Goal: Task Accomplishment & Management: Manage account settings

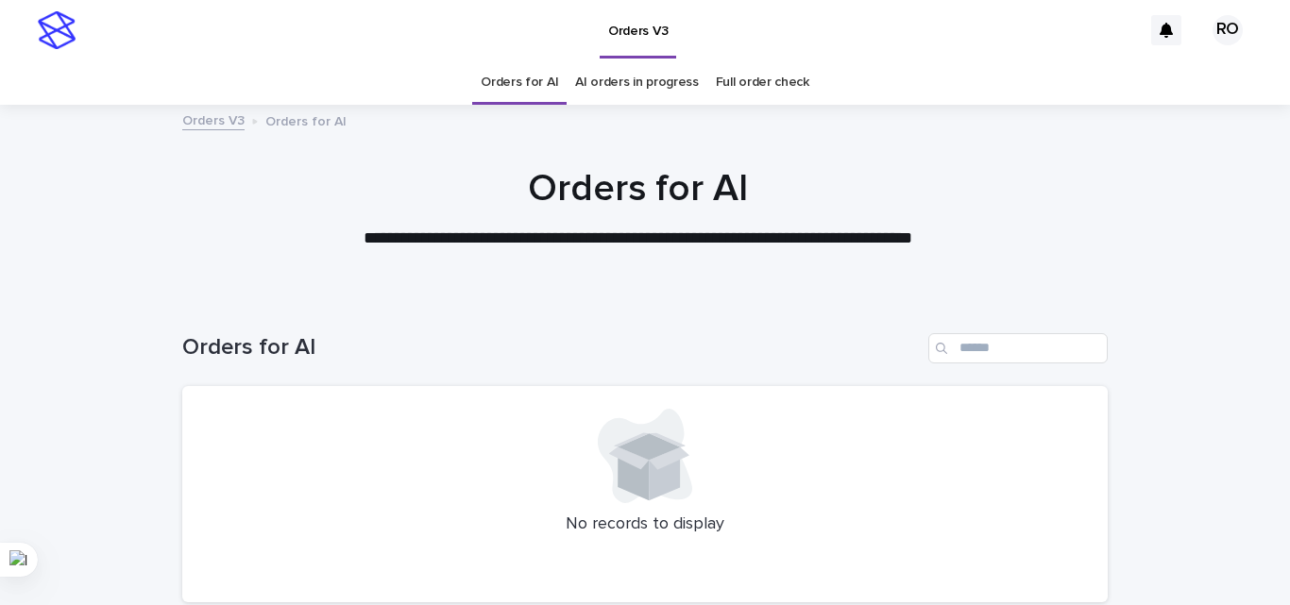
click at [675, 91] on link "AI orders in progress" at bounding box center [637, 82] width 124 height 44
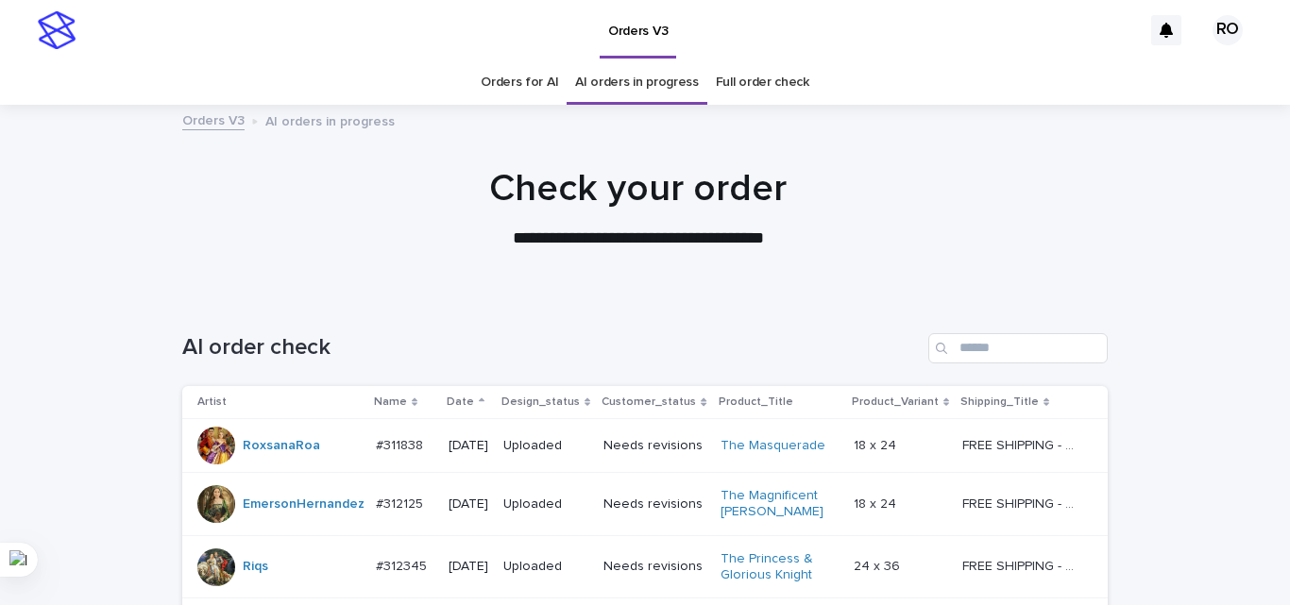
click at [449, 396] on p "Date" at bounding box center [460, 402] width 27 height 21
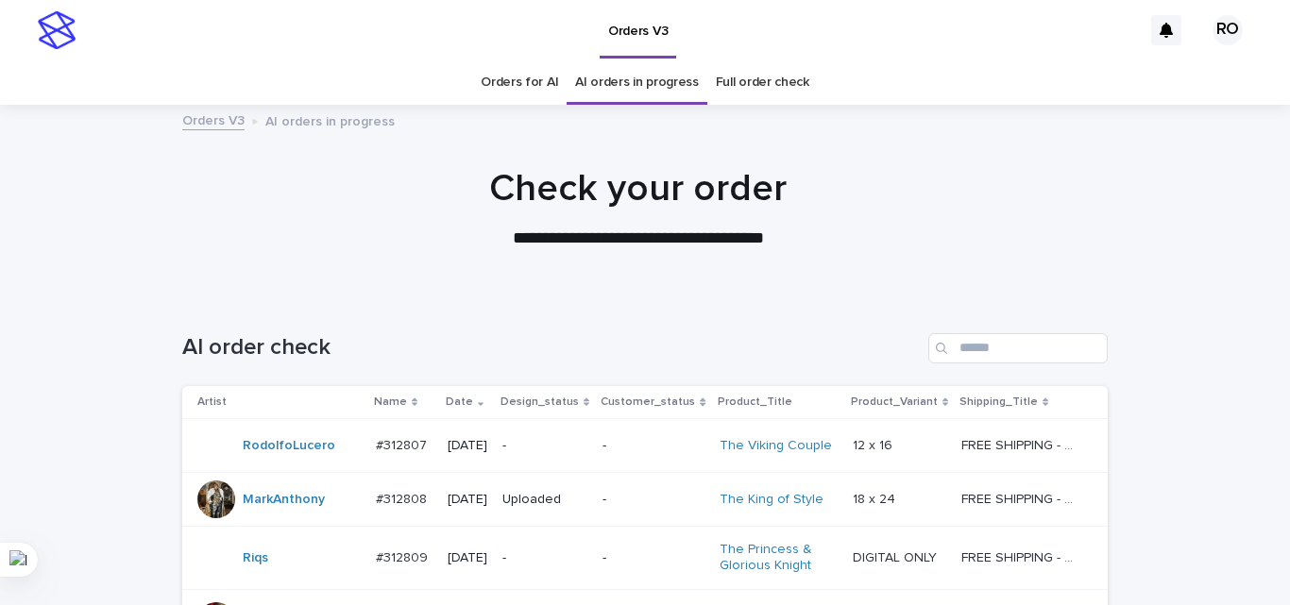
click at [531, 459] on div "-" at bounding box center [544, 445] width 85 height 31
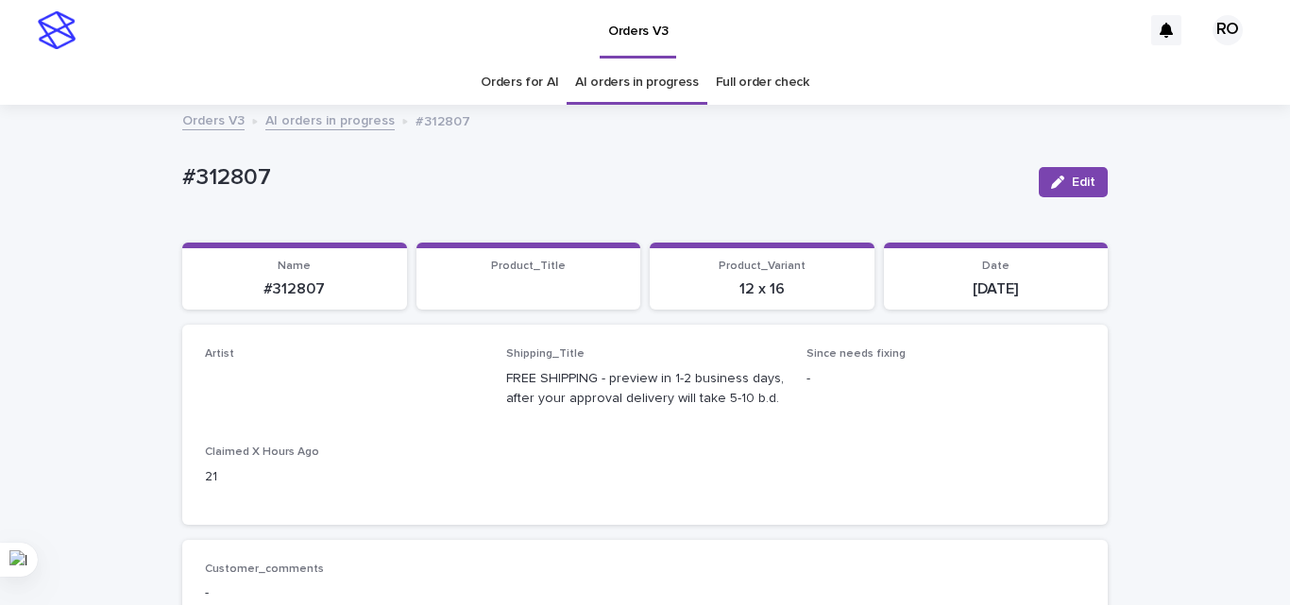
click at [509, 76] on link "Orders for AI" at bounding box center [519, 82] width 77 height 44
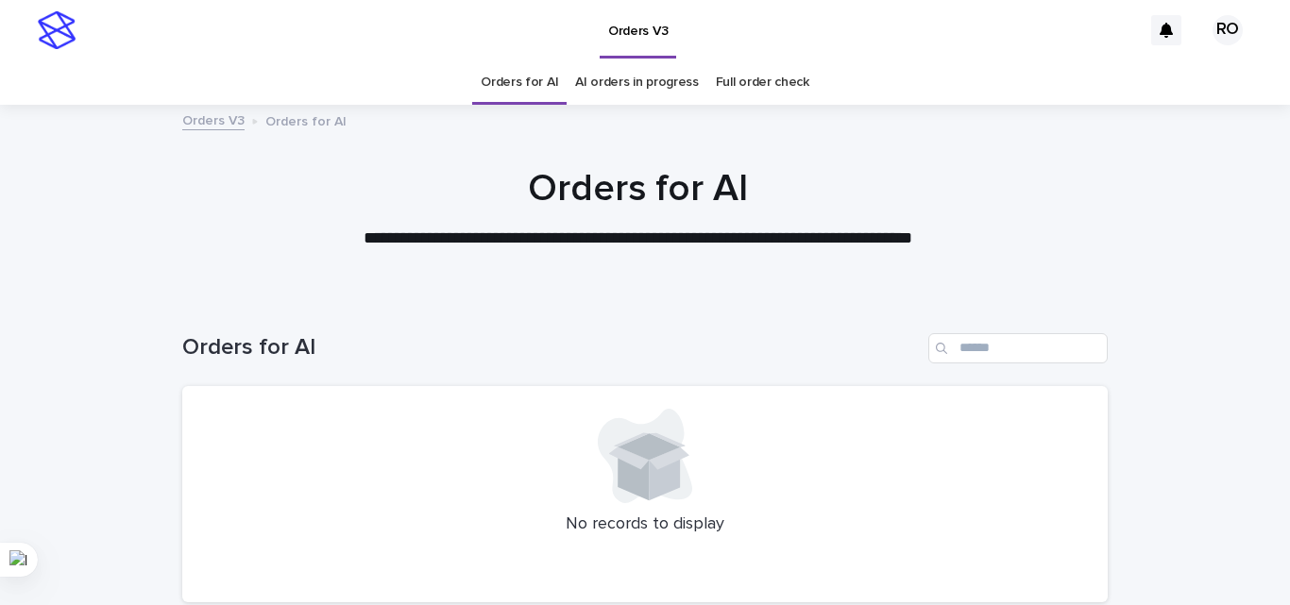
click at [598, 83] on link "AI orders in progress" at bounding box center [637, 82] width 124 height 44
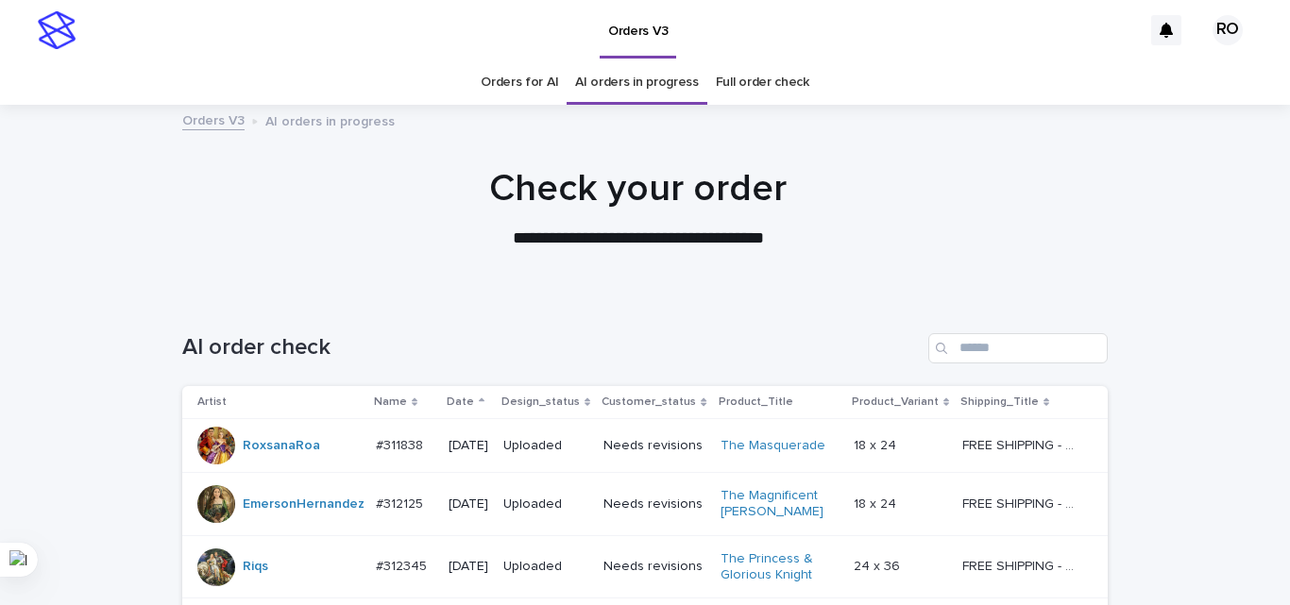
click at [458, 397] on p "Date" at bounding box center [460, 402] width 27 height 21
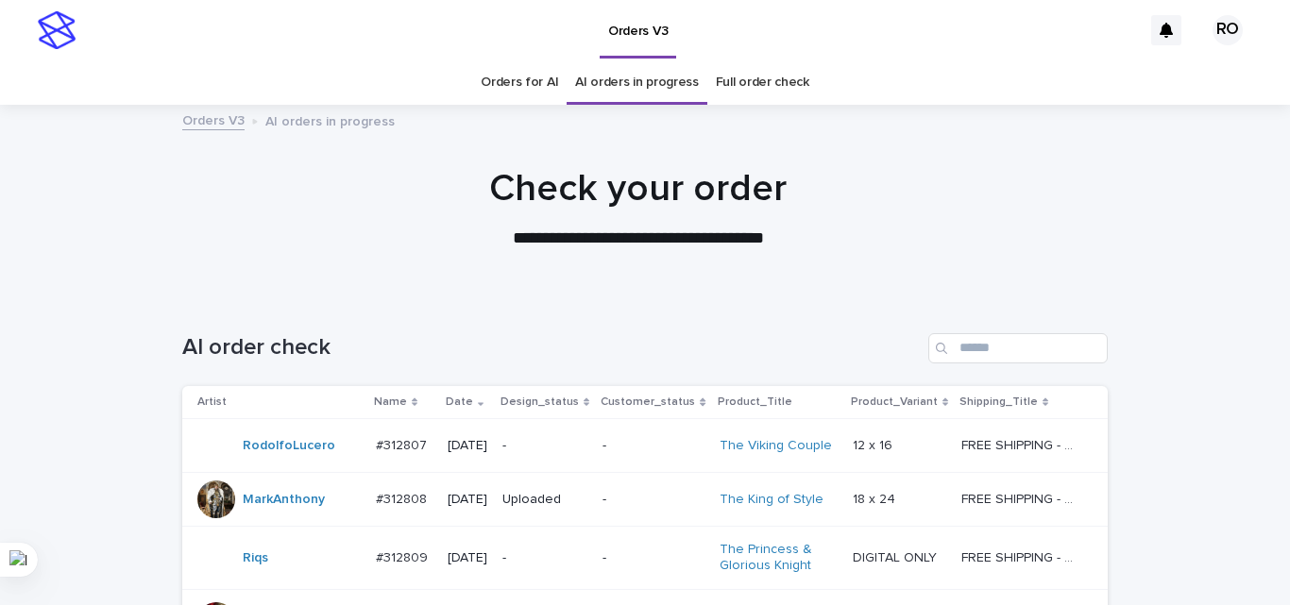
click at [495, 97] on link "Orders for AI" at bounding box center [519, 82] width 77 height 44
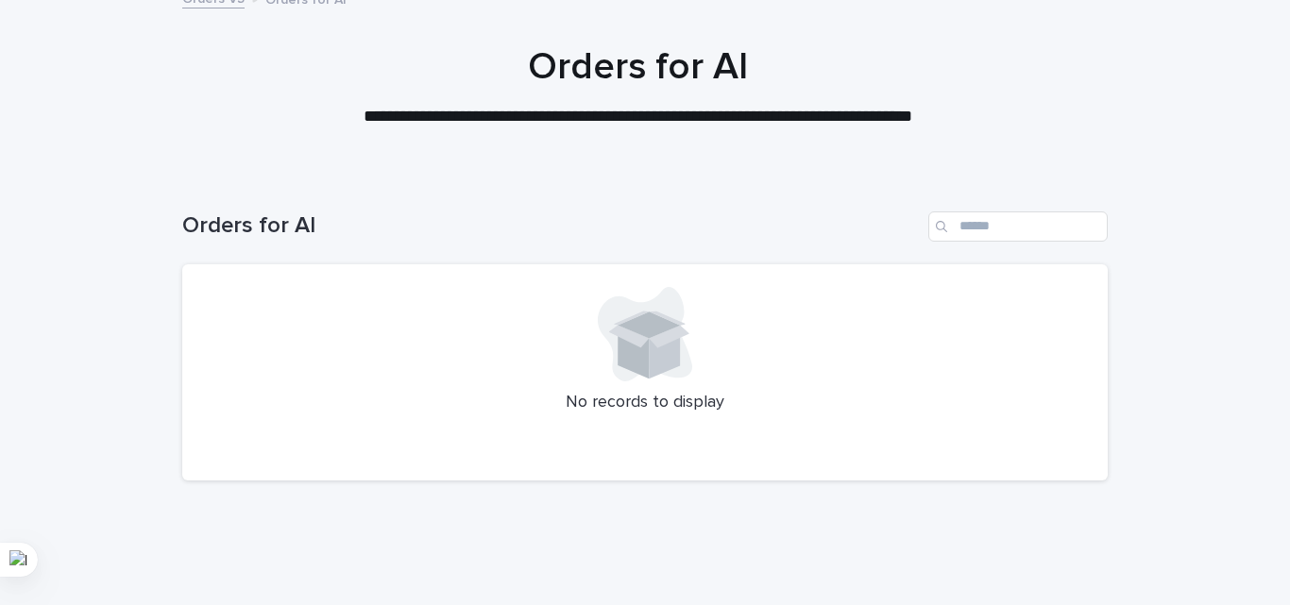
scroll to position [160, 0]
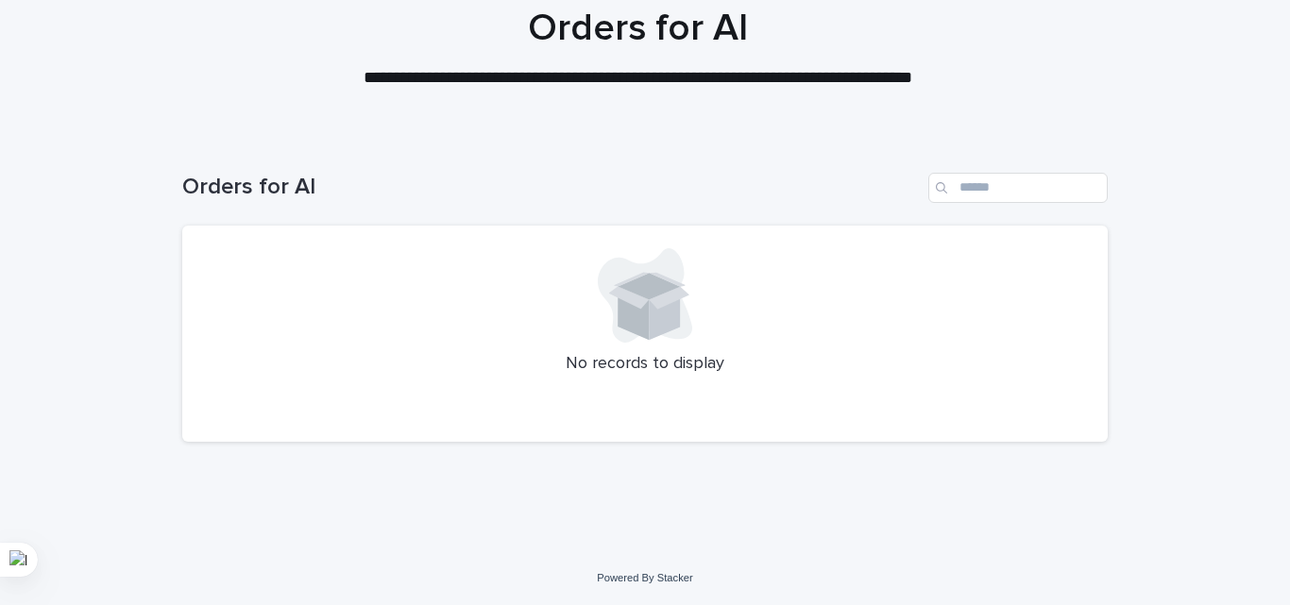
click at [268, 154] on div "Orders for AI" at bounding box center [644, 180] width 925 height 91
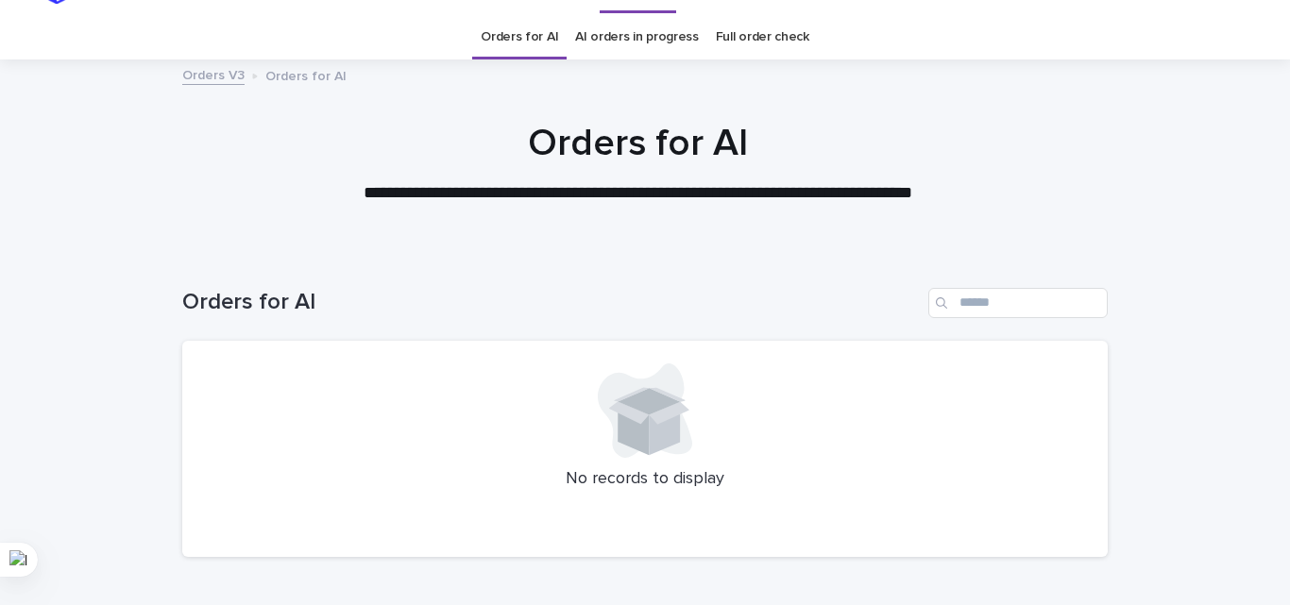
scroll to position [0, 0]
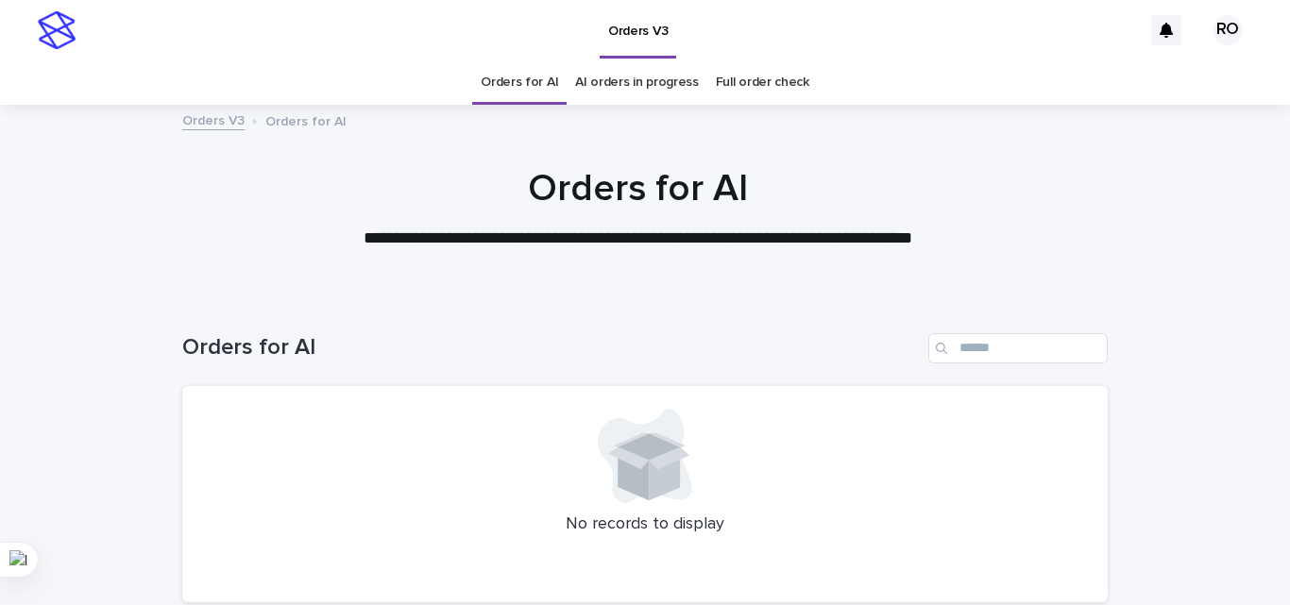
click at [591, 96] on link "AI orders in progress" at bounding box center [637, 82] width 124 height 44
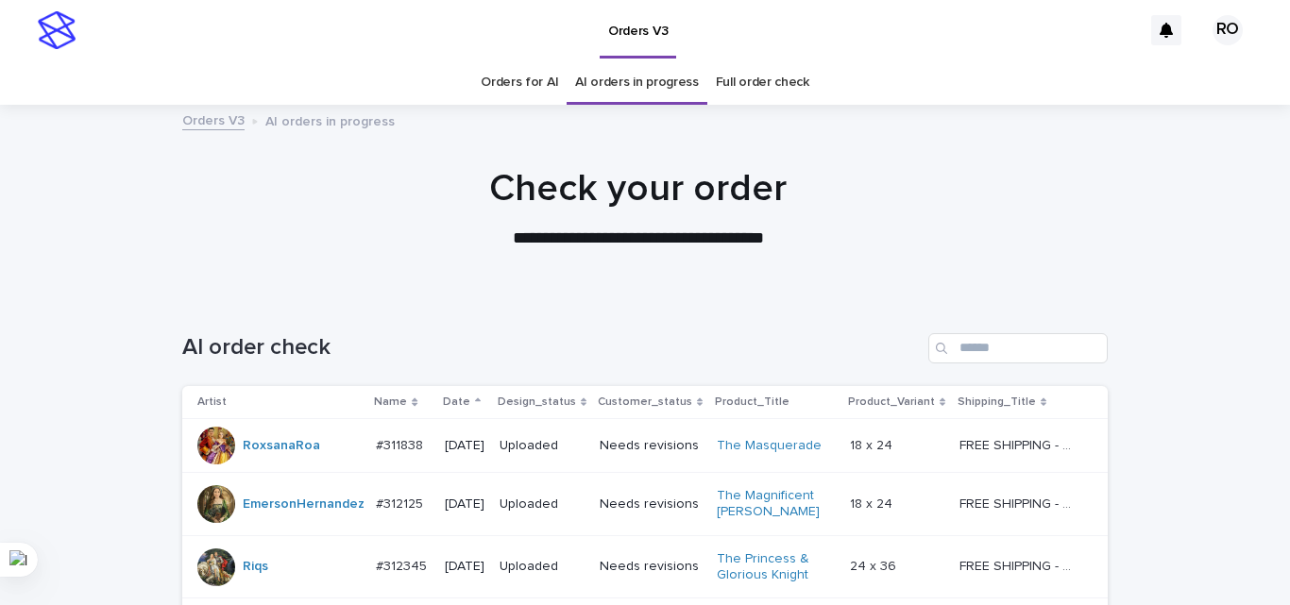
click at [418, 397] on div "Name" at bounding box center [402, 402] width 57 height 21
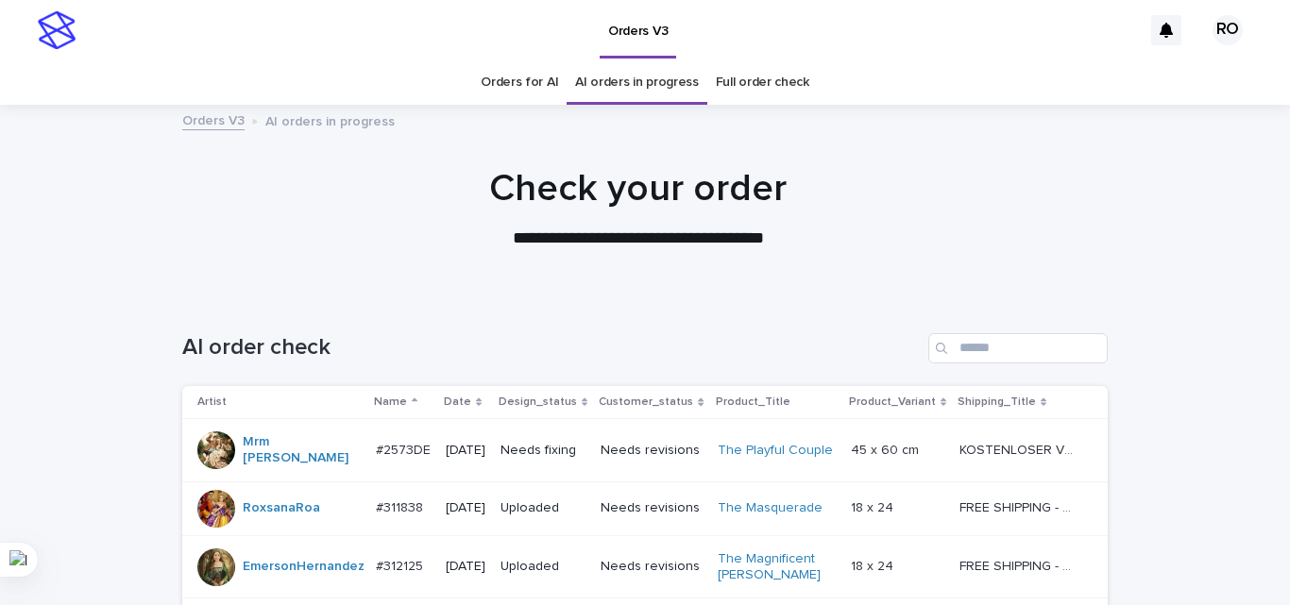
click at [503, 97] on link "Orders for AI" at bounding box center [519, 82] width 77 height 44
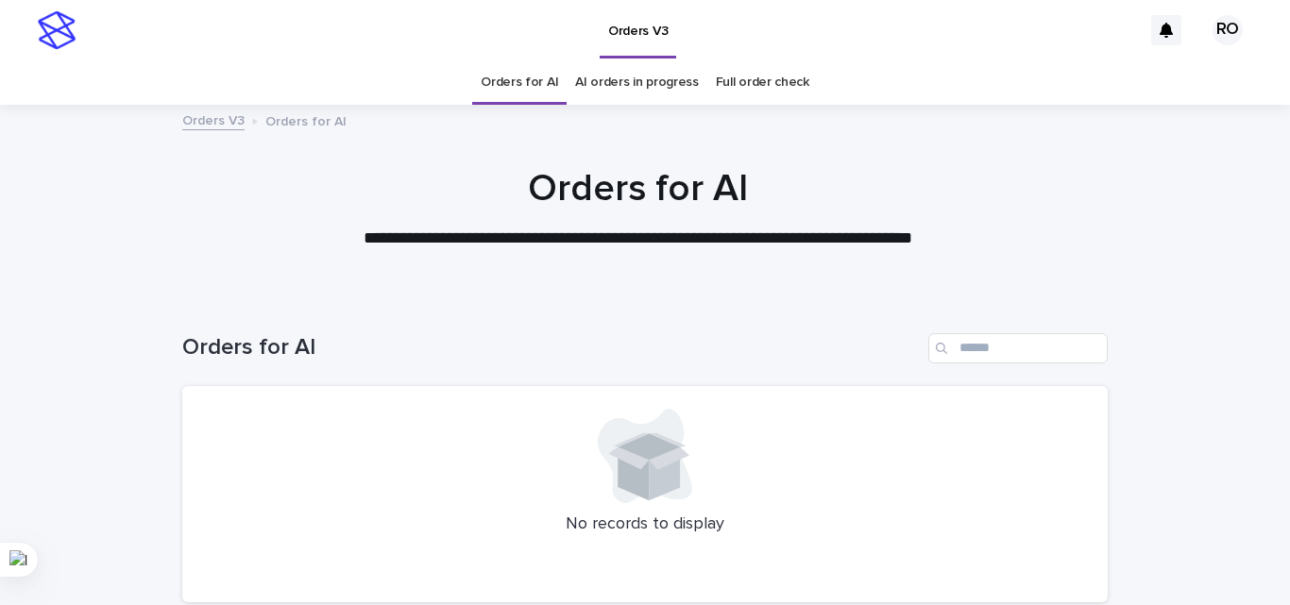
click at [588, 96] on link "AI orders in progress" at bounding box center [637, 82] width 124 height 44
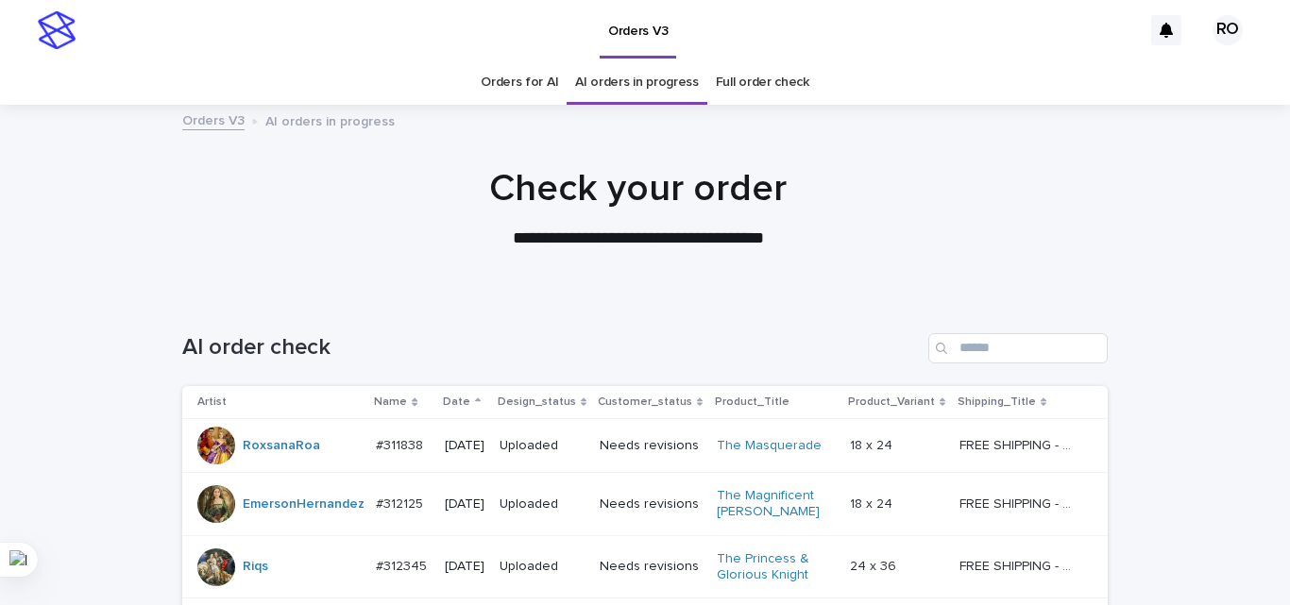
click at [449, 393] on p "Date" at bounding box center [456, 402] width 27 height 21
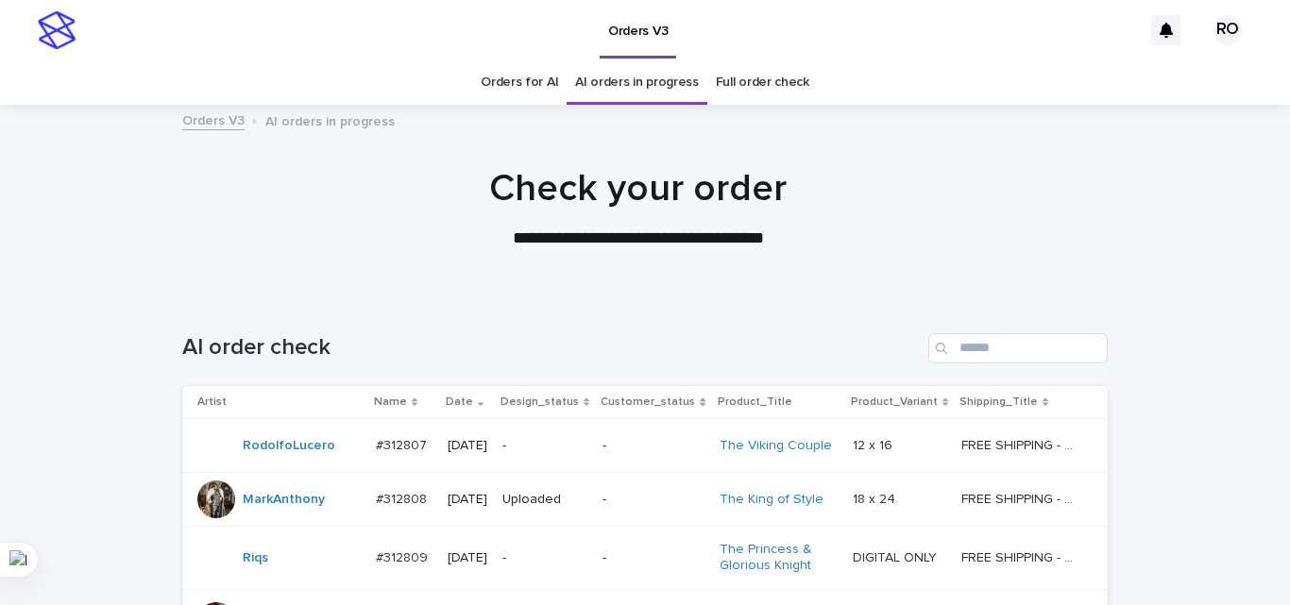
click at [513, 467] on td "-" at bounding box center [545, 446] width 100 height 54
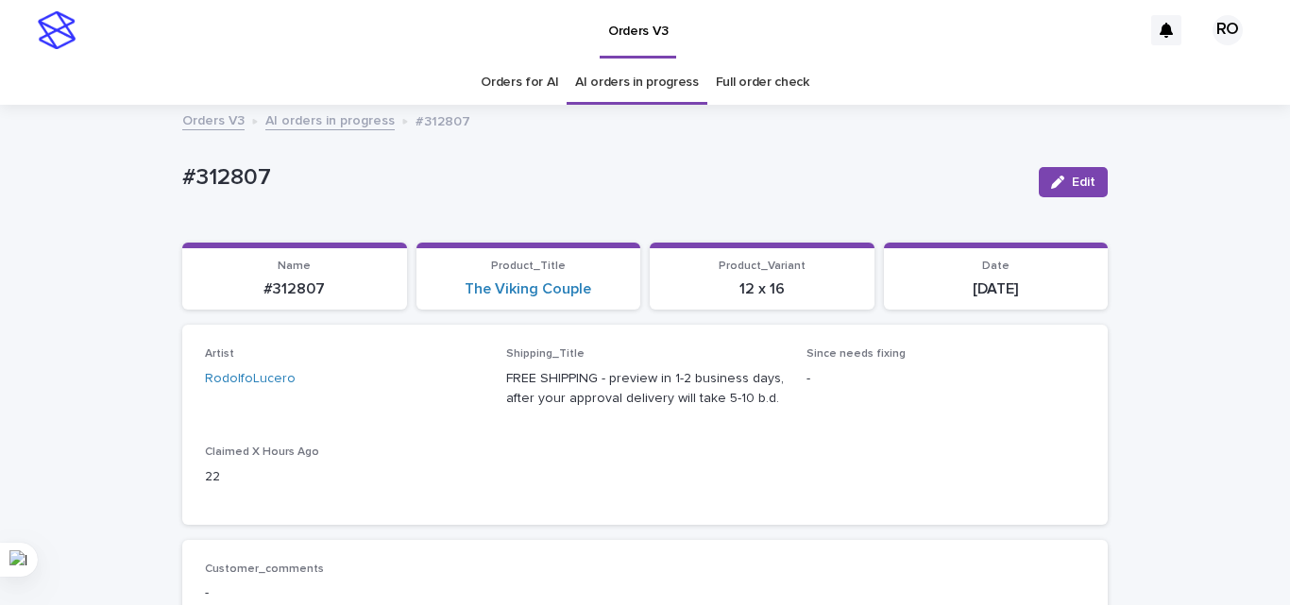
click at [530, 91] on link "Orders for AI" at bounding box center [519, 82] width 77 height 44
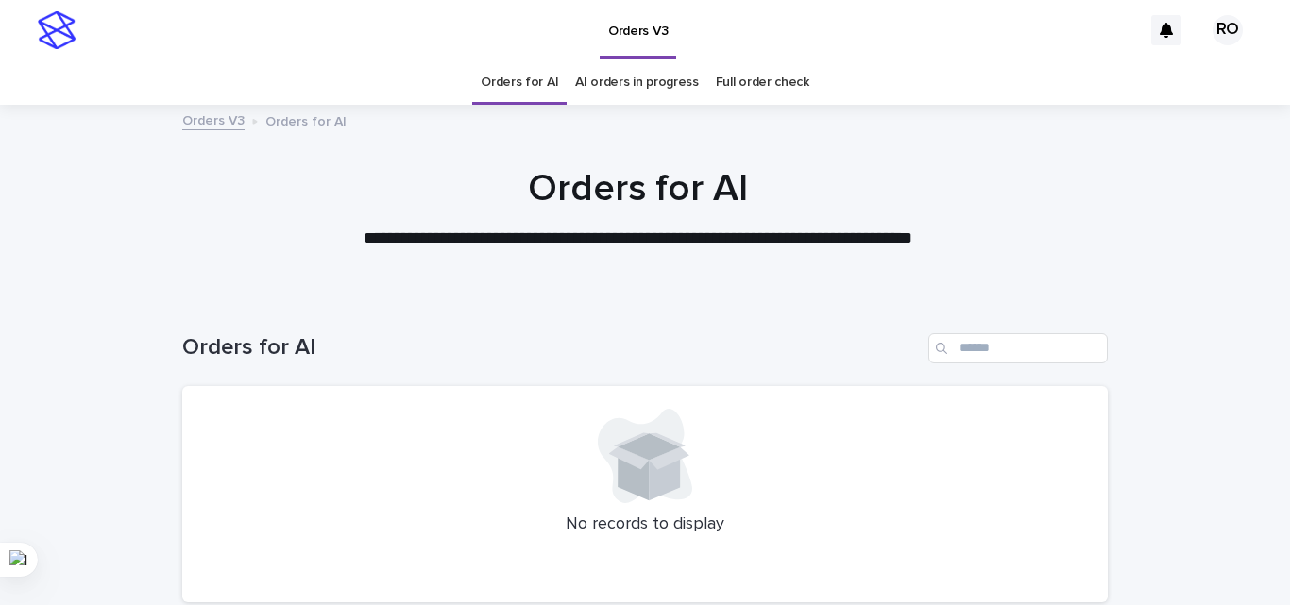
click at [608, 93] on link "AI orders in progress" at bounding box center [637, 82] width 124 height 44
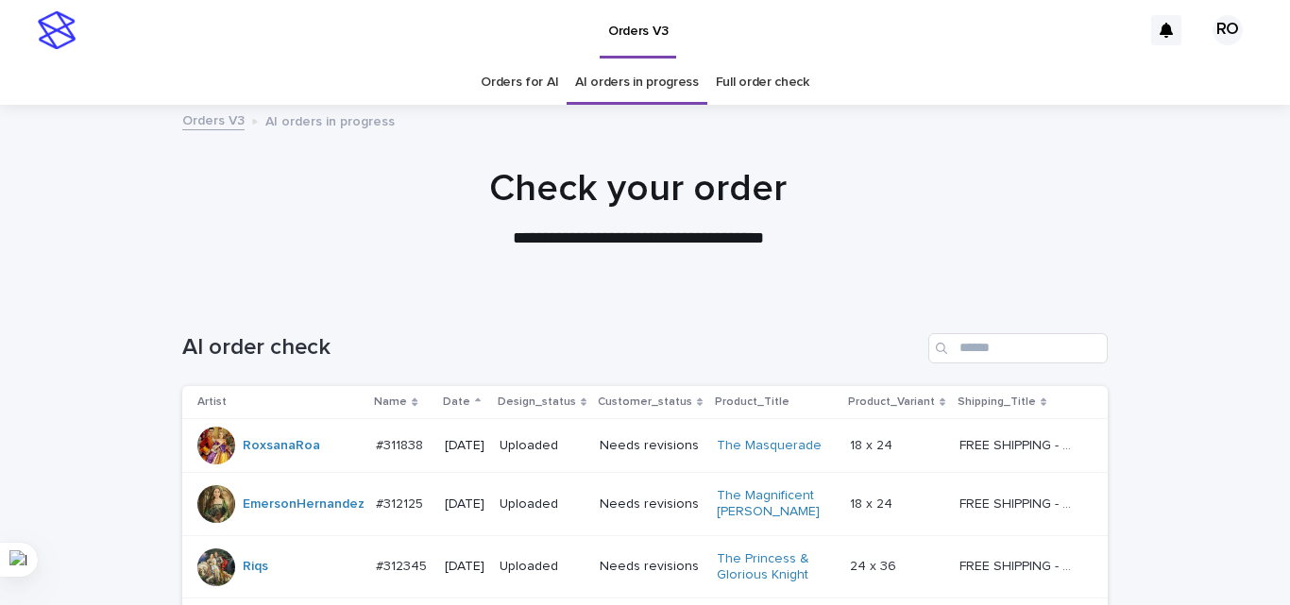
click at [451, 396] on p "Date" at bounding box center [456, 402] width 27 height 21
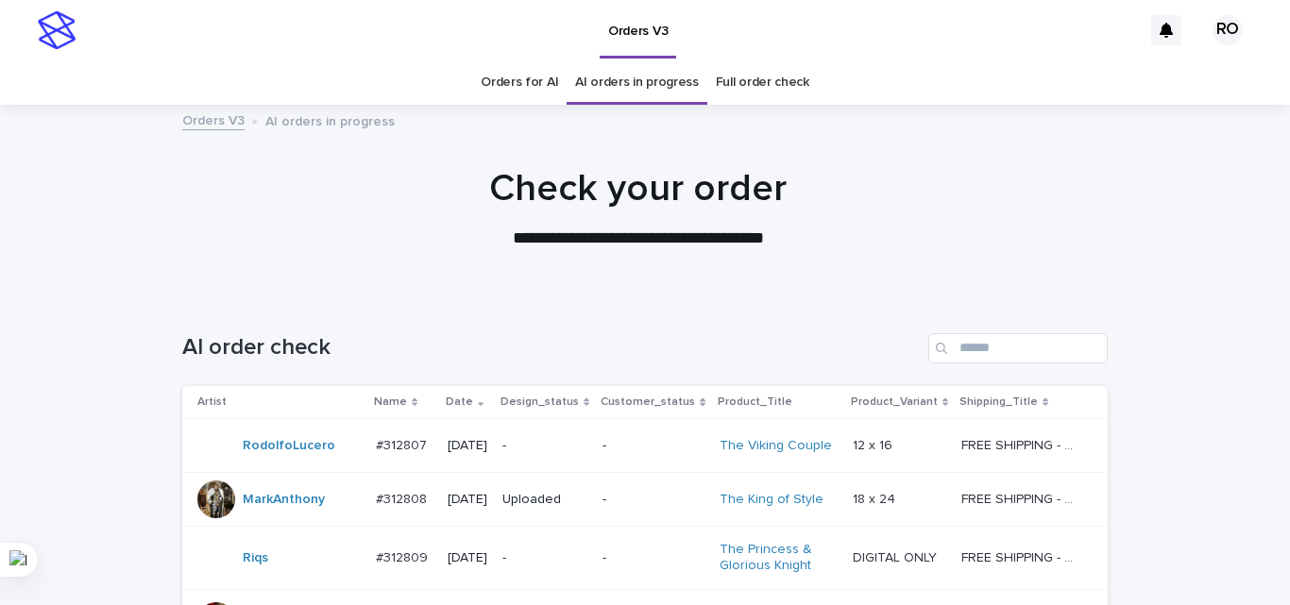
click at [488, 76] on link "Orders for AI" at bounding box center [519, 82] width 77 height 44
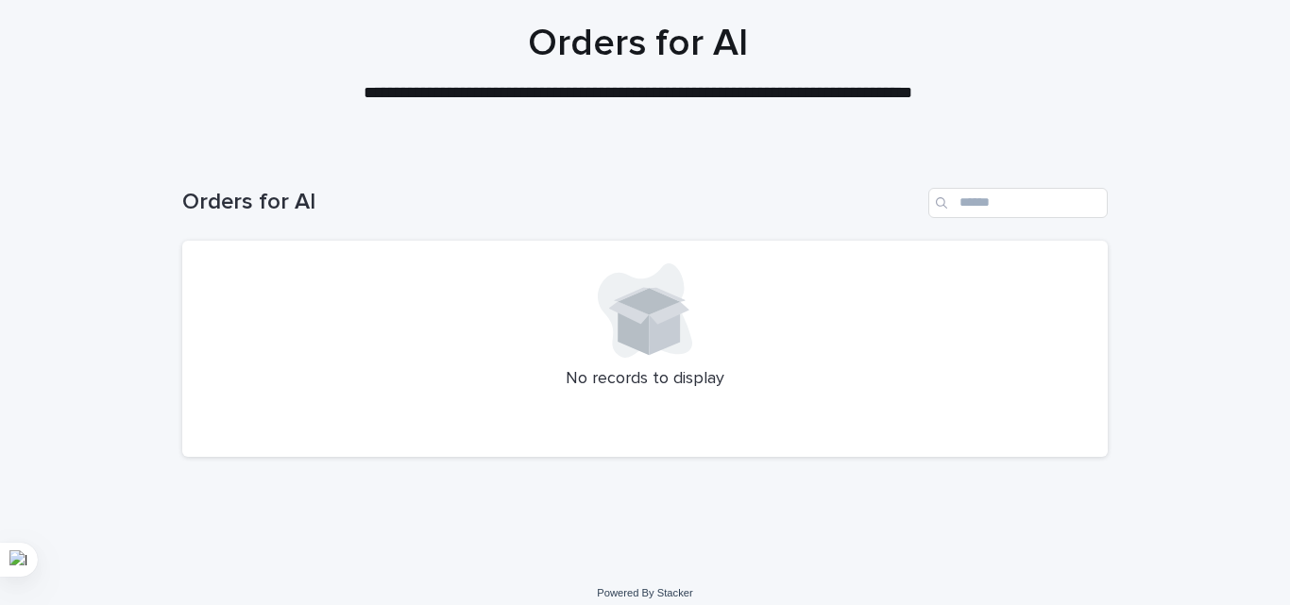
scroll to position [160, 0]
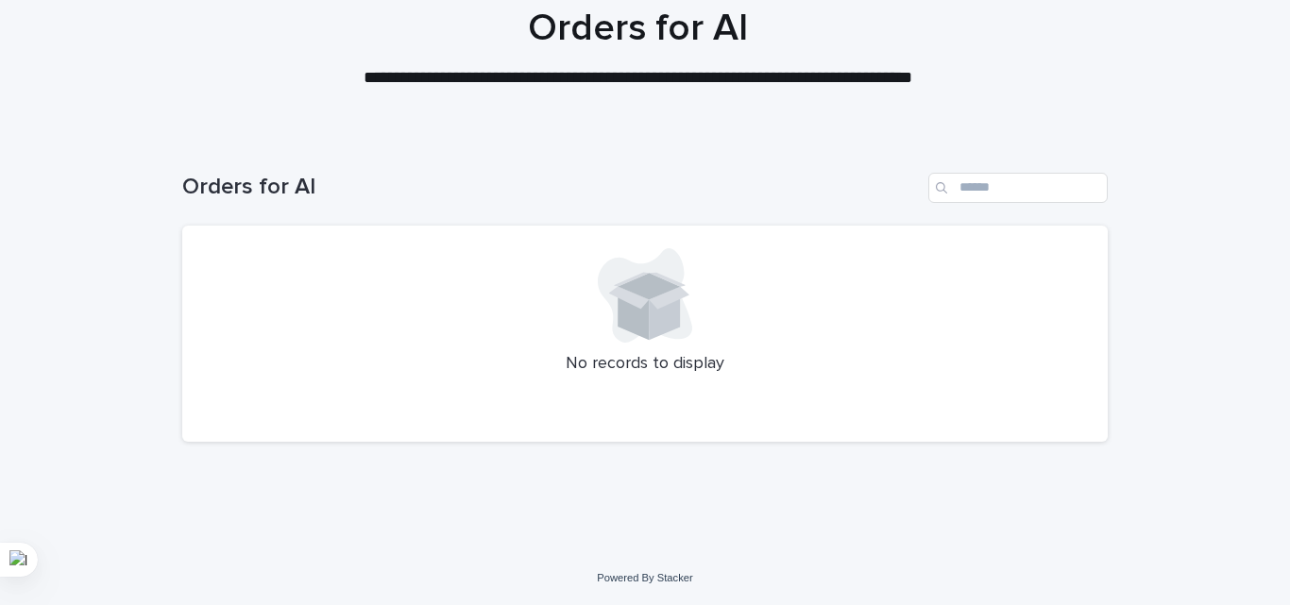
click at [468, 203] on div "Orders for AI" at bounding box center [644, 180] width 925 height 91
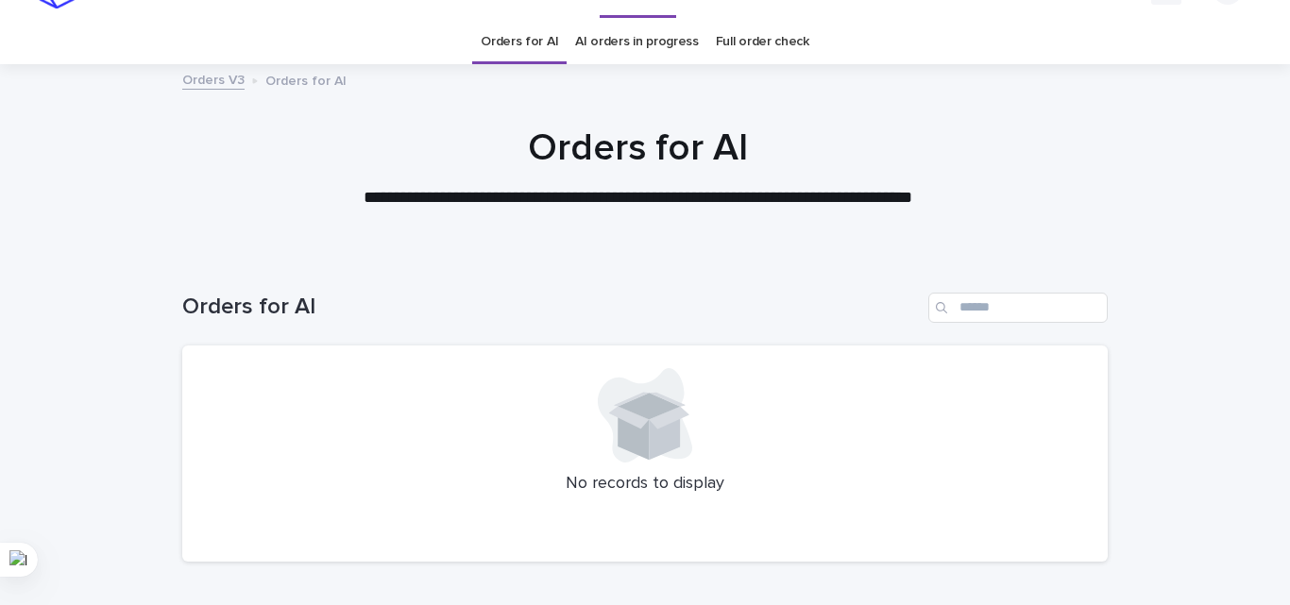
scroll to position [0, 0]
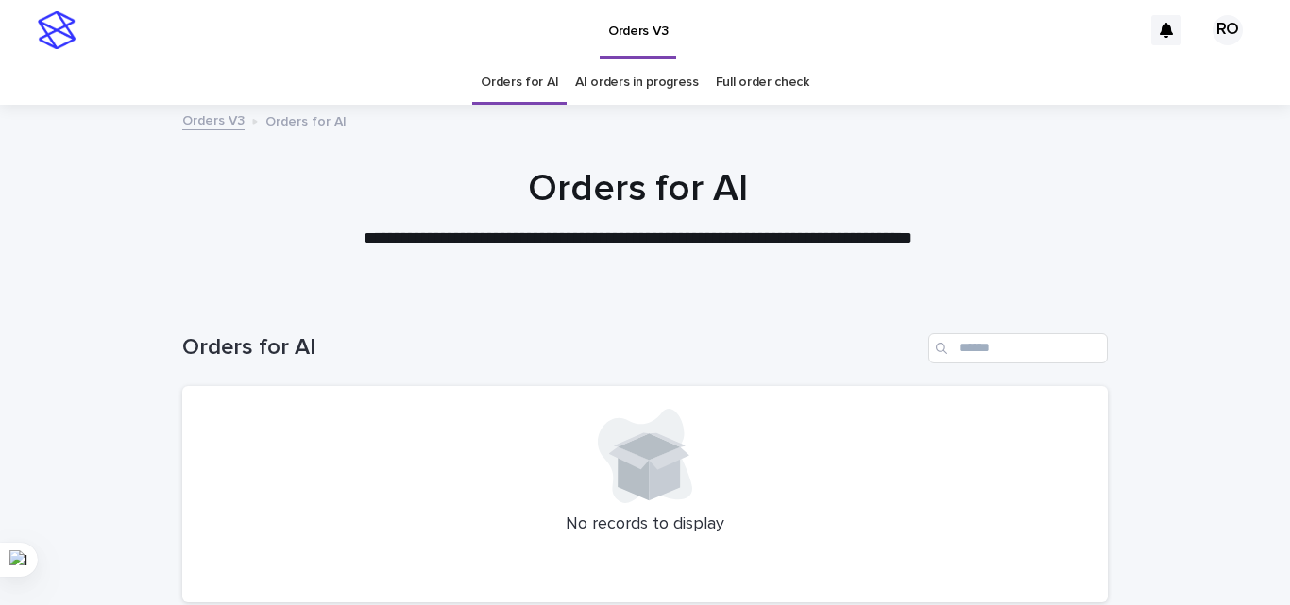
click at [599, 87] on link "AI orders in progress" at bounding box center [637, 82] width 124 height 44
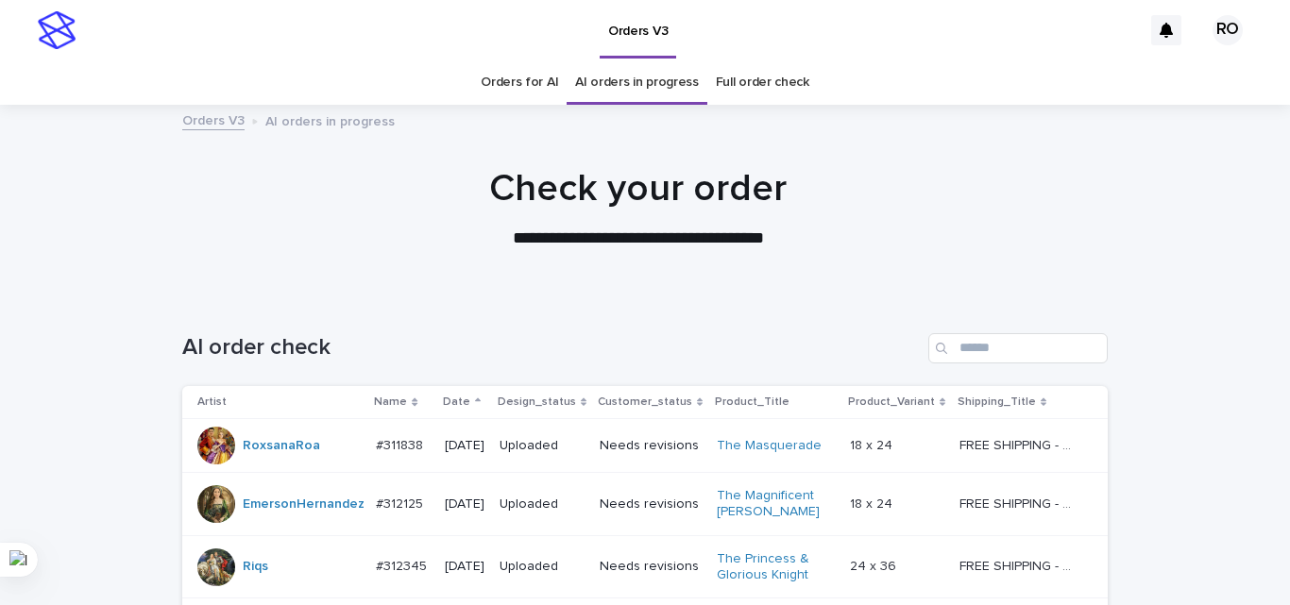
click at [454, 403] on p "Date" at bounding box center [456, 402] width 27 height 21
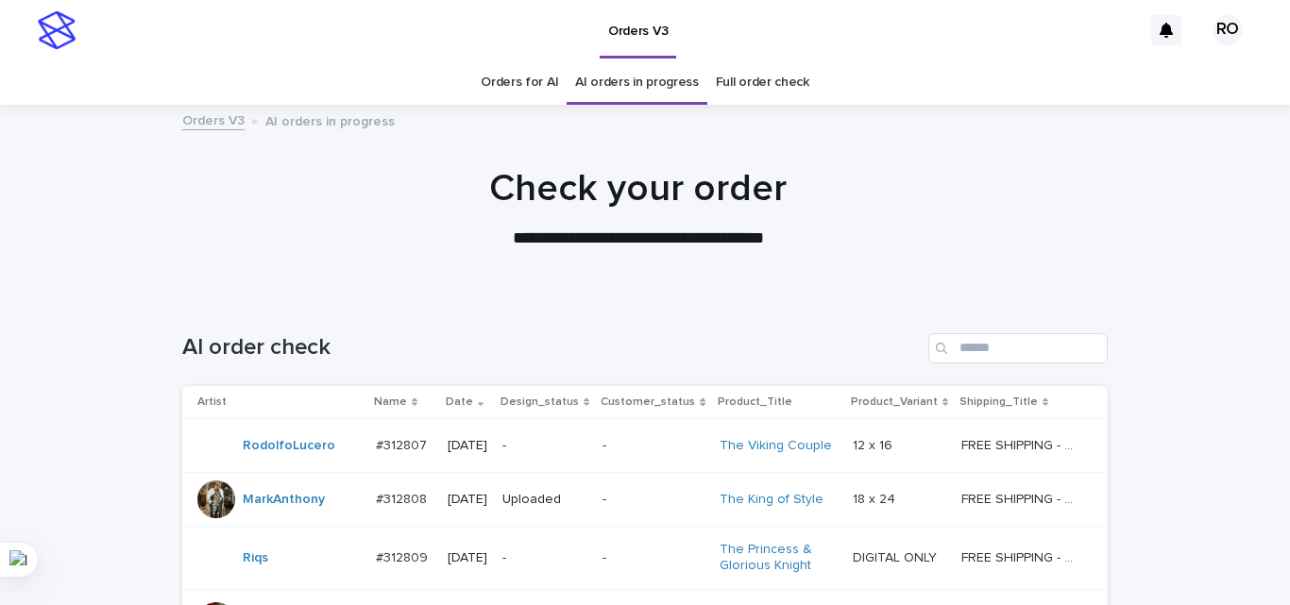
click at [510, 91] on link "Orders for AI" at bounding box center [519, 82] width 77 height 44
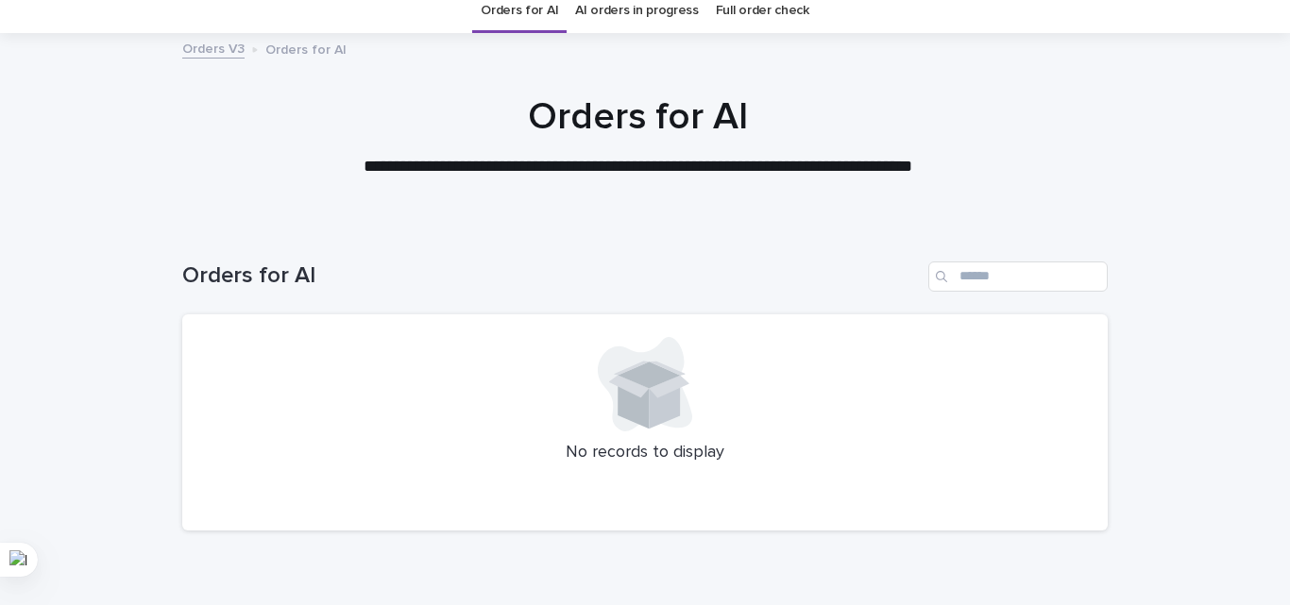
scroll to position [160, 0]
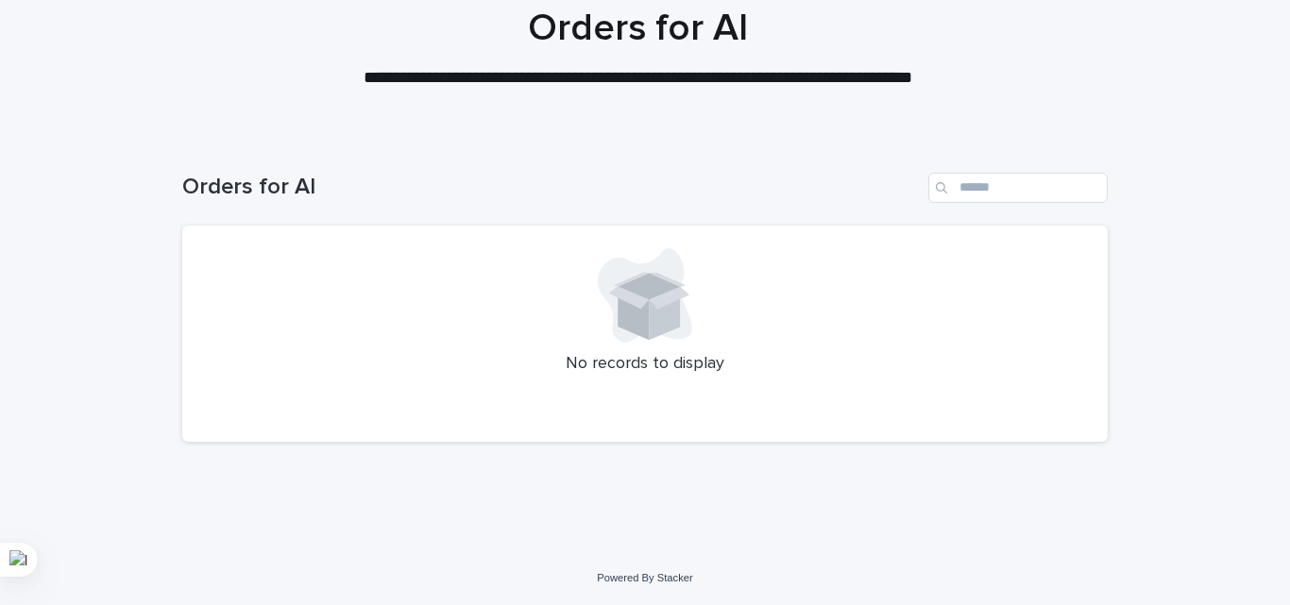
click at [1023, 126] on div at bounding box center [637, 39] width 1275 height 189
